Goal: Check status: Check status

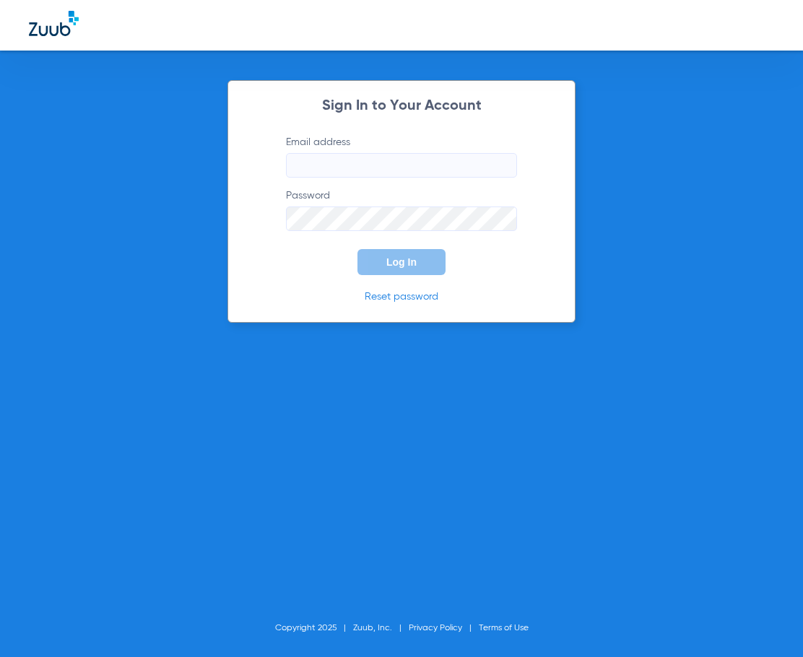
type input "[EMAIL_ADDRESS][DOMAIN_NAME]"
click at [485, 252] on form "Email address admin@firstsmileirvine.com Password Log In" at bounding box center [401, 205] width 274 height 140
click at [424, 258] on button "Log In" at bounding box center [401, 262] width 88 height 26
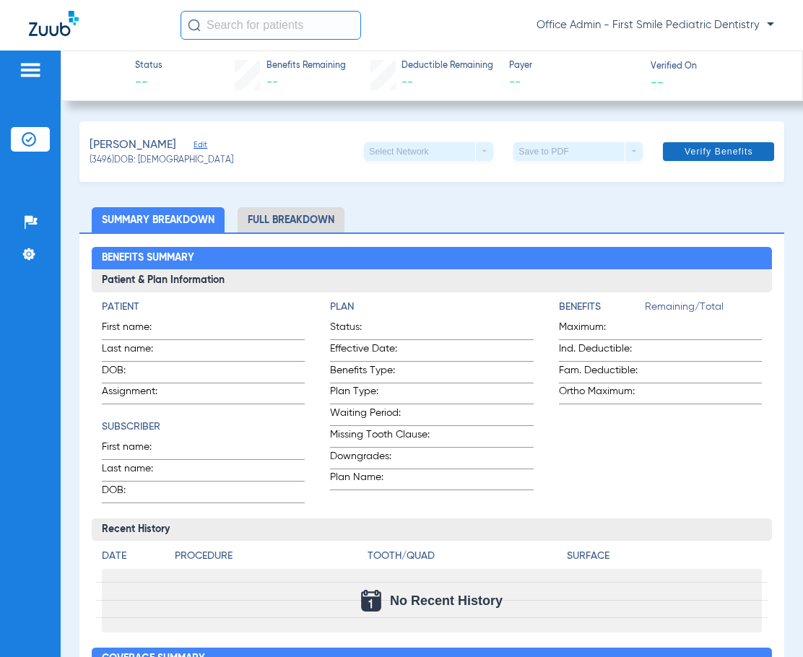
click at [712, 154] on span "Verify Benefits" at bounding box center [718, 152] width 69 height 12
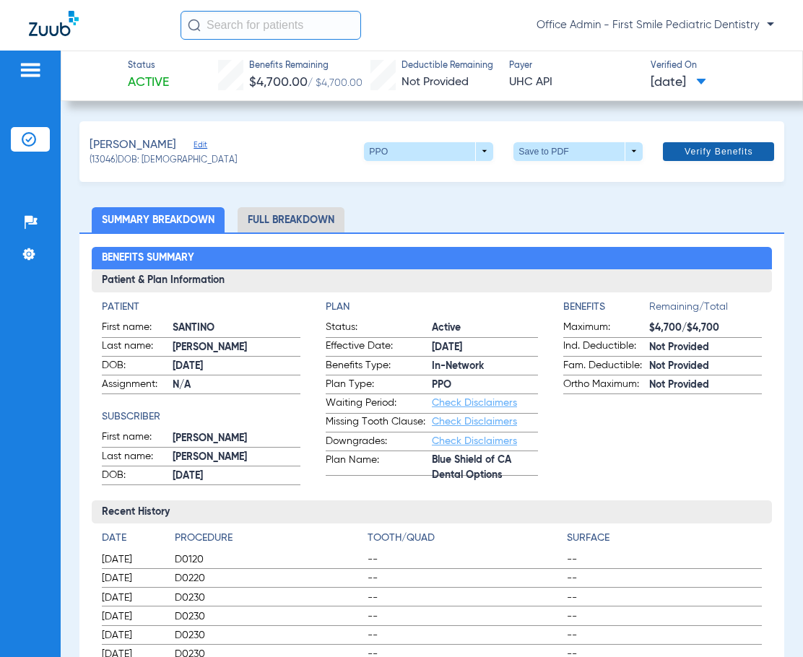
click at [701, 157] on span "Verify Benefits" at bounding box center [718, 152] width 69 height 12
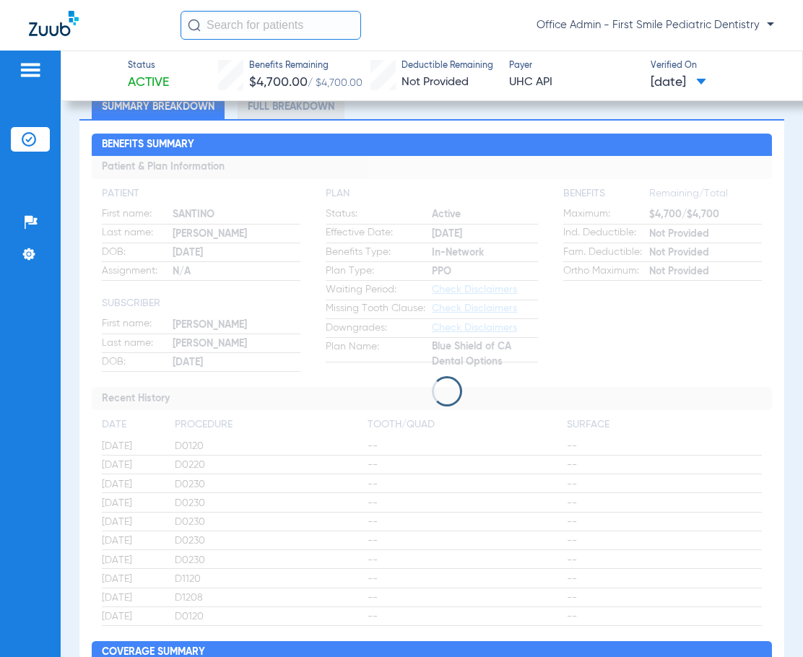
scroll to position [217, 0]
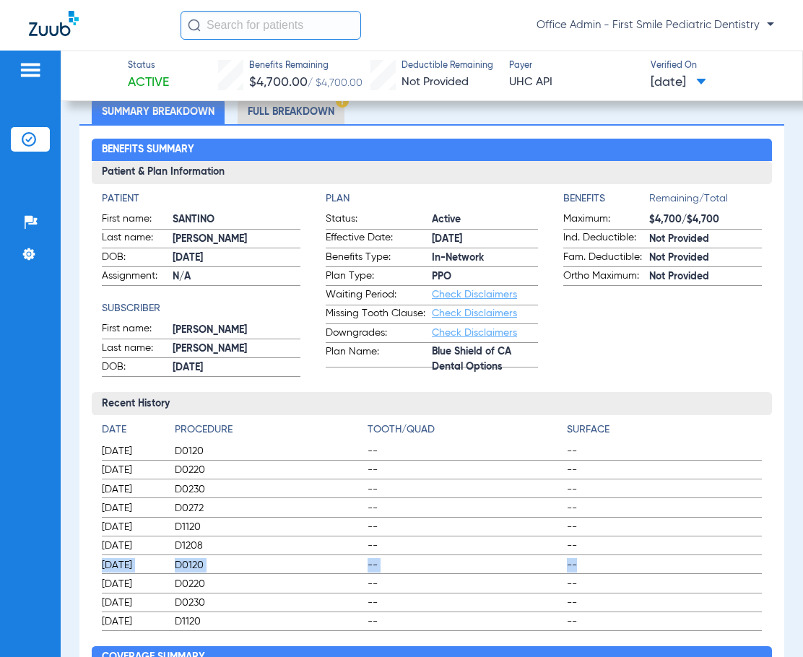
scroll to position [0, 0]
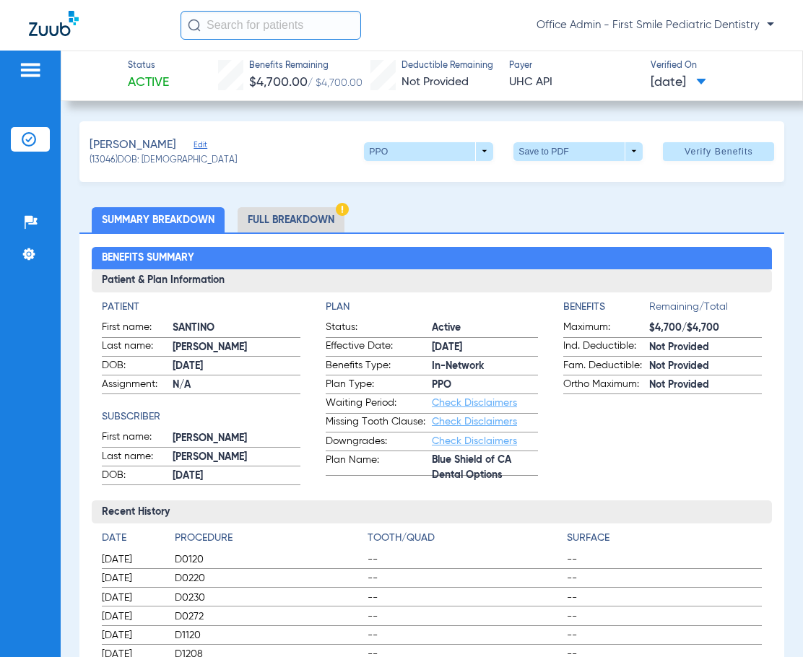
click at [766, 217] on ul "Summary Breakdown Full Breakdown" at bounding box center [431, 219] width 705 height 25
